Goal: Book appointment/travel/reservation

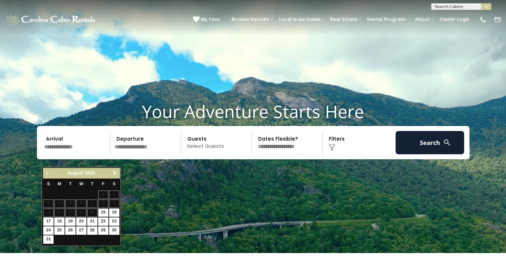
click at [87, 154] on input "text" at bounding box center [76, 142] width 69 height 23
click at [114, 171] on span "Next" at bounding box center [114, 173] width 5 height 5
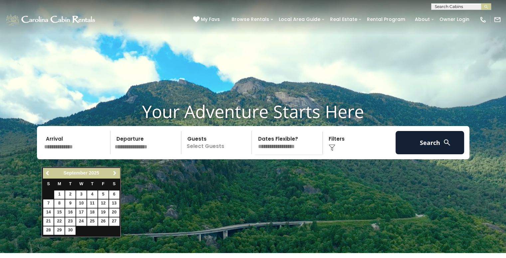
click at [114, 171] on span "Next" at bounding box center [114, 173] width 5 height 5
click at [103, 195] on link "3" at bounding box center [103, 195] width 10 height 8
type input "*******"
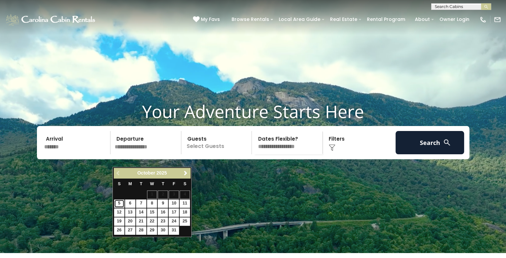
click at [120, 205] on link "5" at bounding box center [119, 204] width 10 height 8
type input "*******"
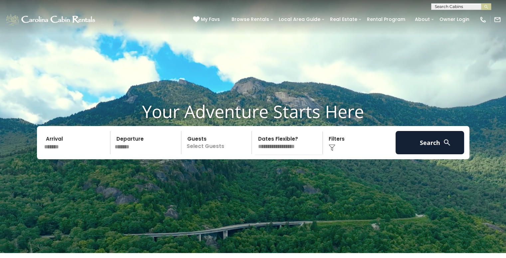
click at [205, 154] on p "Select Guests" at bounding box center [217, 142] width 69 height 23
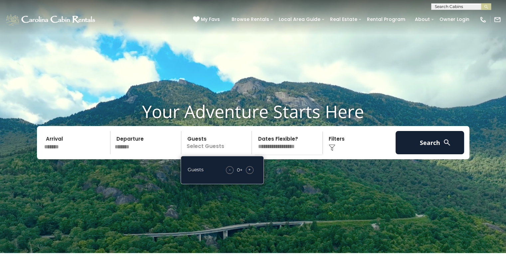
click at [249, 173] on span "+" at bounding box center [249, 169] width 3 height 7
click at [333, 151] on img at bounding box center [332, 147] width 7 height 7
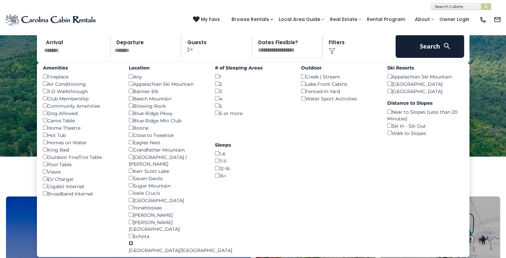
scroll to position [96, 0]
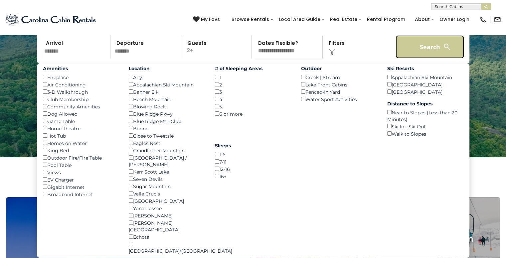
click at [420, 59] on button "Search" at bounding box center [430, 46] width 69 height 23
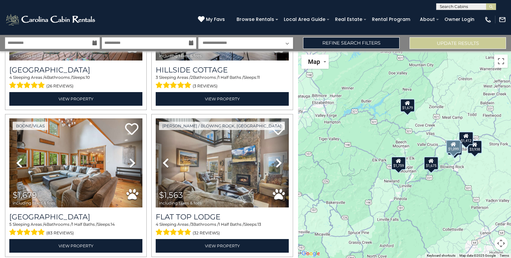
scroll to position [422, 0]
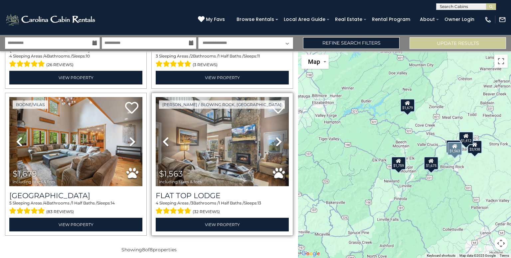
click at [186, 167] on span "$1,563 including taxes & fees" at bounding box center [182, 176] width 53 height 19
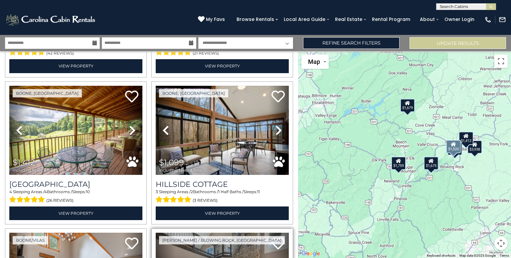
scroll to position [288, 0]
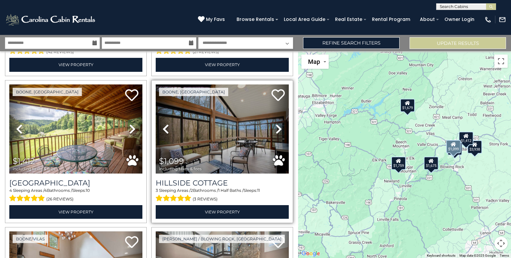
click at [276, 124] on icon at bounding box center [279, 129] width 7 height 11
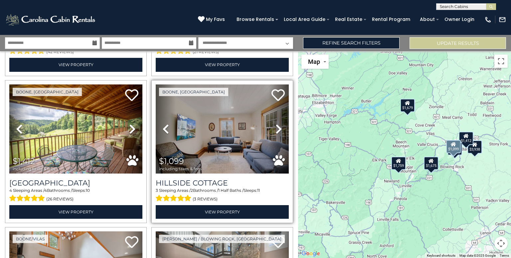
click at [276, 124] on icon at bounding box center [279, 129] width 7 height 11
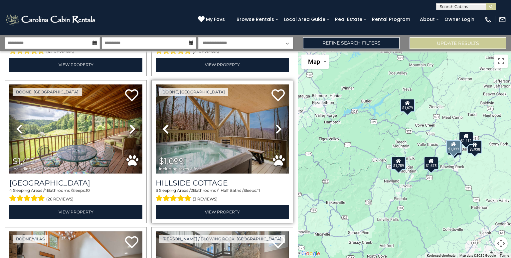
click at [276, 124] on icon at bounding box center [279, 129] width 7 height 11
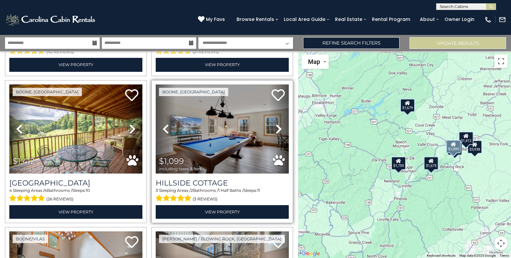
click at [276, 124] on icon at bounding box center [279, 129] width 7 height 11
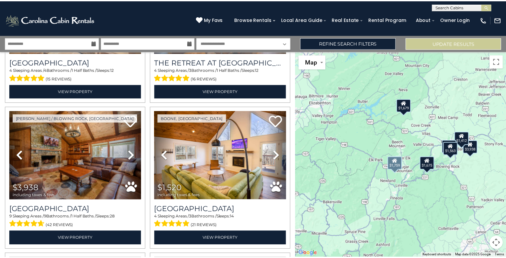
scroll to position [113, 0]
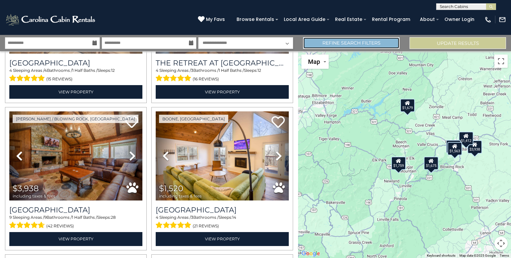
click at [370, 42] on link "Refine Search Filters" at bounding box center [351, 43] width 97 height 12
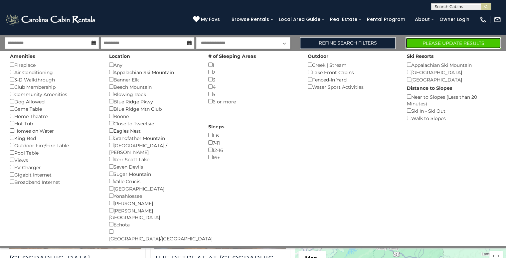
click at [446, 41] on button "Please Update Results" at bounding box center [454, 43] width 96 height 12
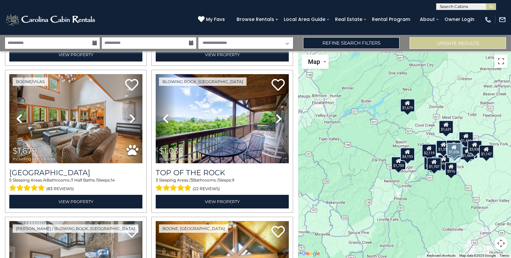
scroll to position [887, 0]
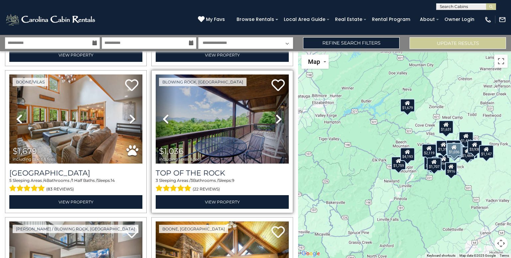
click at [281, 110] on link "Next" at bounding box center [279, 119] width 20 height 89
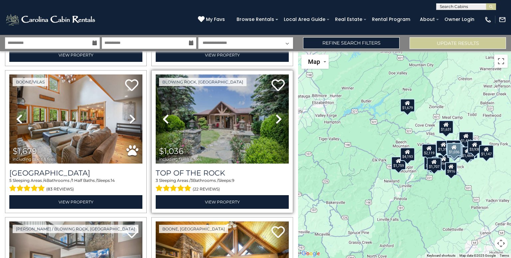
click at [281, 110] on link "Next" at bounding box center [279, 119] width 20 height 89
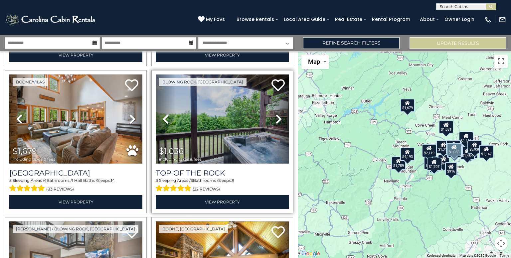
click at [281, 110] on link "Next" at bounding box center [279, 119] width 20 height 89
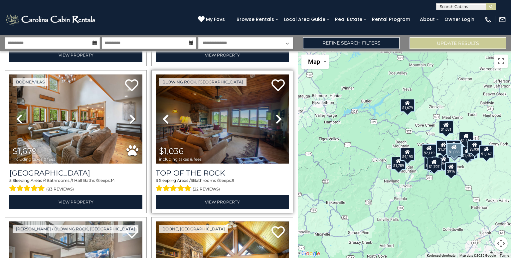
click at [281, 110] on link "Next" at bounding box center [279, 119] width 20 height 89
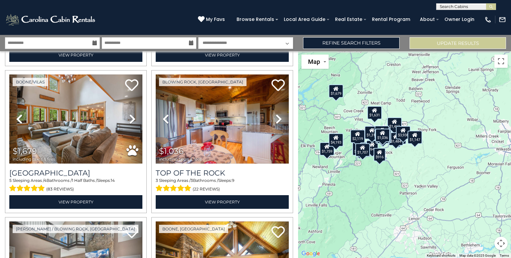
drag, startPoint x: 438, startPoint y: 196, endPoint x: 363, endPoint y: 182, distance: 76.9
click at [363, 182] on div "$1,675 $4,193 $1,759 $3,938 $2,119 $1,707 $1,315 $1,520 $1,412 $1,099 $1,484 $1…" at bounding box center [404, 154] width 213 height 207
click at [505, 59] on button "Toggle fullscreen view" at bounding box center [501, 61] width 13 height 13
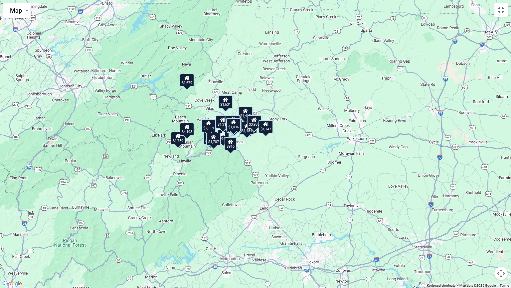
click at [408, 136] on div "$1,675 $4,193 $1,759 $3,938 $2,119 $1,707 $1,315 $1,520 $1,412 $1,099 $1,484 $1…" at bounding box center [255, 144] width 511 height 288
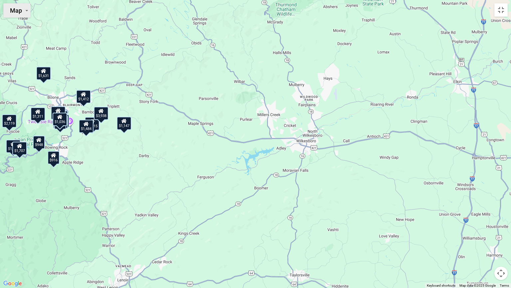
click at [22, 7] on button "Map" at bounding box center [16, 10] width 27 height 14
click at [23, 22] on li "Satellite" at bounding box center [23, 24] width 39 height 12
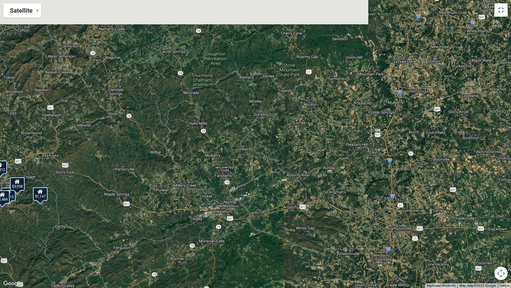
drag, startPoint x: 417, startPoint y: 73, endPoint x: 332, endPoint y: 145, distance: 112.2
click at [332, 145] on div "$1,675 $4,193 $1,759 $3,938 $2,119 $1,707 $1,315 $1,520 $1,412 $1,099 $1,484 $1…" at bounding box center [255, 144] width 511 height 288
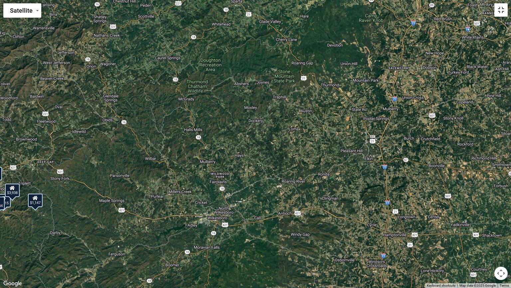
click at [503, 11] on button "Toggle fullscreen view" at bounding box center [501, 9] width 13 height 13
